Goal: Entertainment & Leisure: Consume media (video, audio)

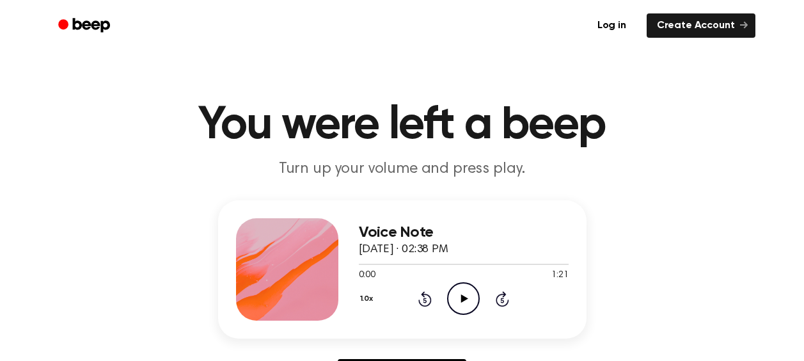
click at [456, 298] on icon "Play Audio" at bounding box center [463, 298] width 33 height 33
click at [467, 288] on icon "Pause Audio" at bounding box center [463, 298] width 33 height 33
click at [463, 293] on icon "Play Audio" at bounding box center [463, 298] width 33 height 33
click at [463, 295] on icon "Play Audio" at bounding box center [463, 298] width 33 height 33
